Goal: Transaction & Acquisition: Purchase product/service

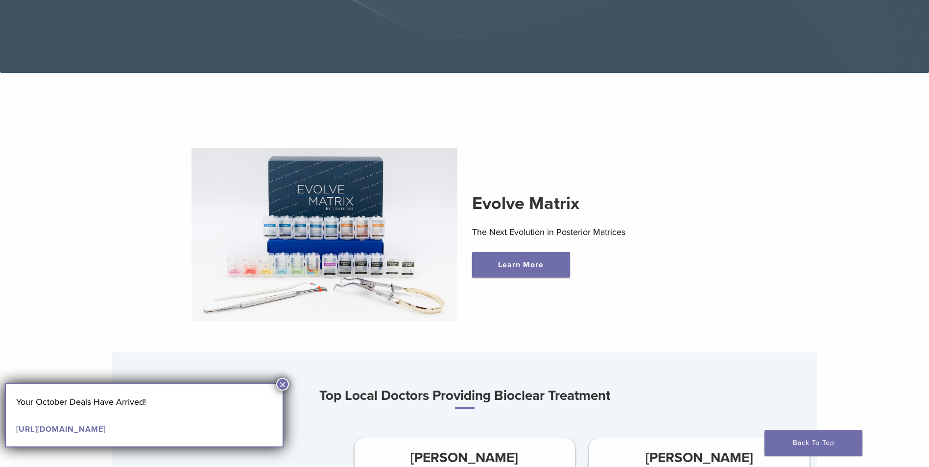
scroll to position [147, 0]
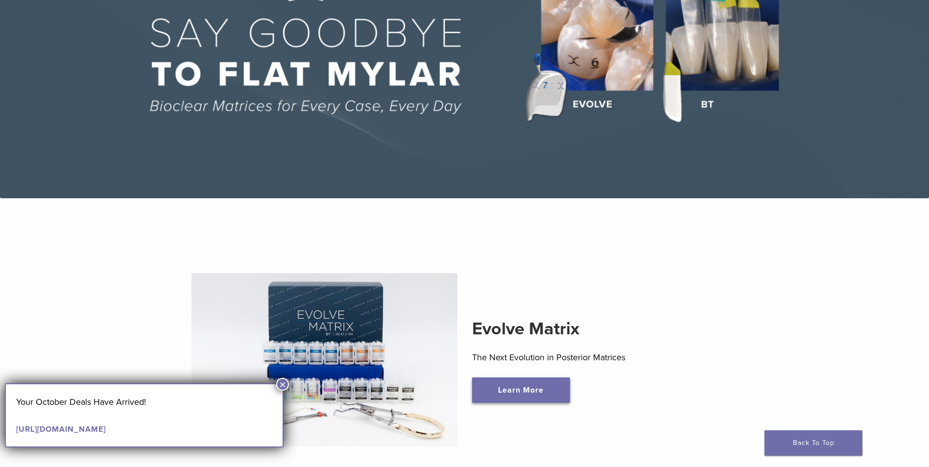
click at [490, 403] on link "Learn More" at bounding box center [521, 390] width 98 height 25
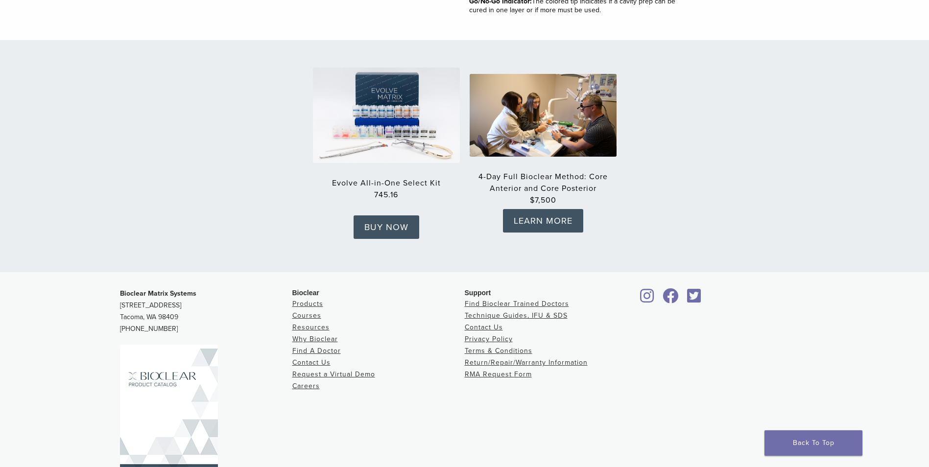
scroll to position [1518, 0]
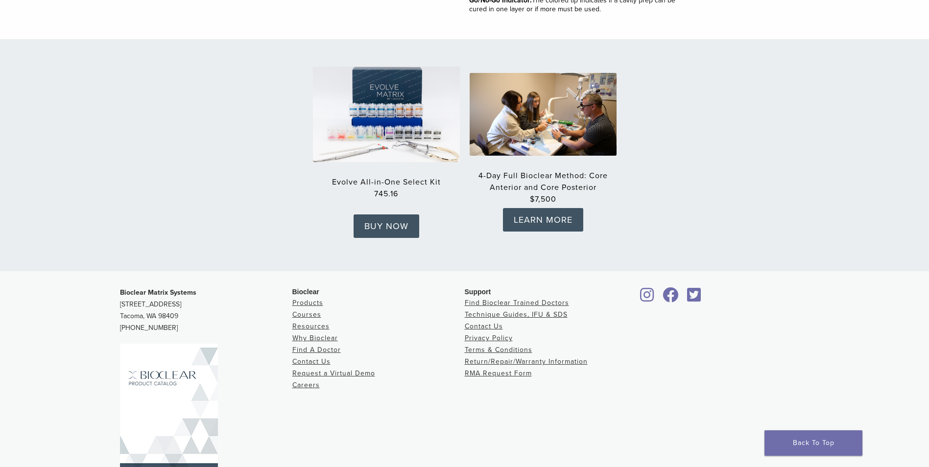
click at [355, 116] on img at bounding box center [387, 114] width 162 height 105
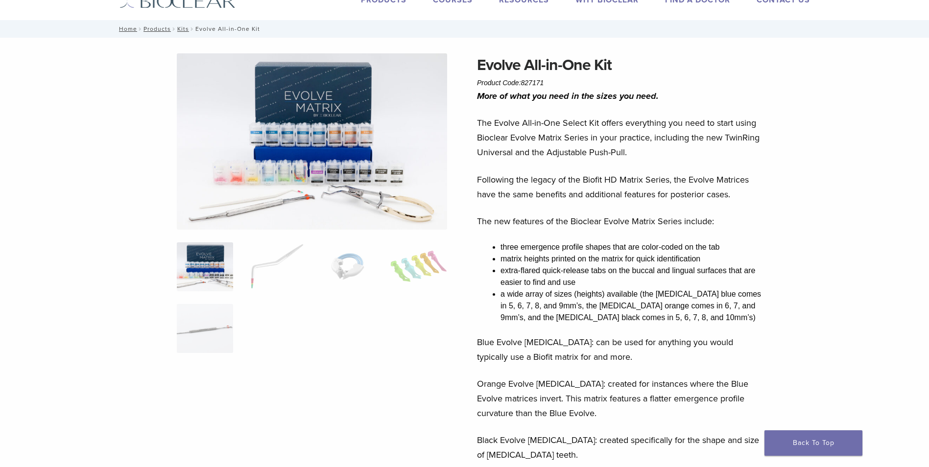
scroll to position [1, 0]
